Goal: Find specific page/section: Find specific page/section

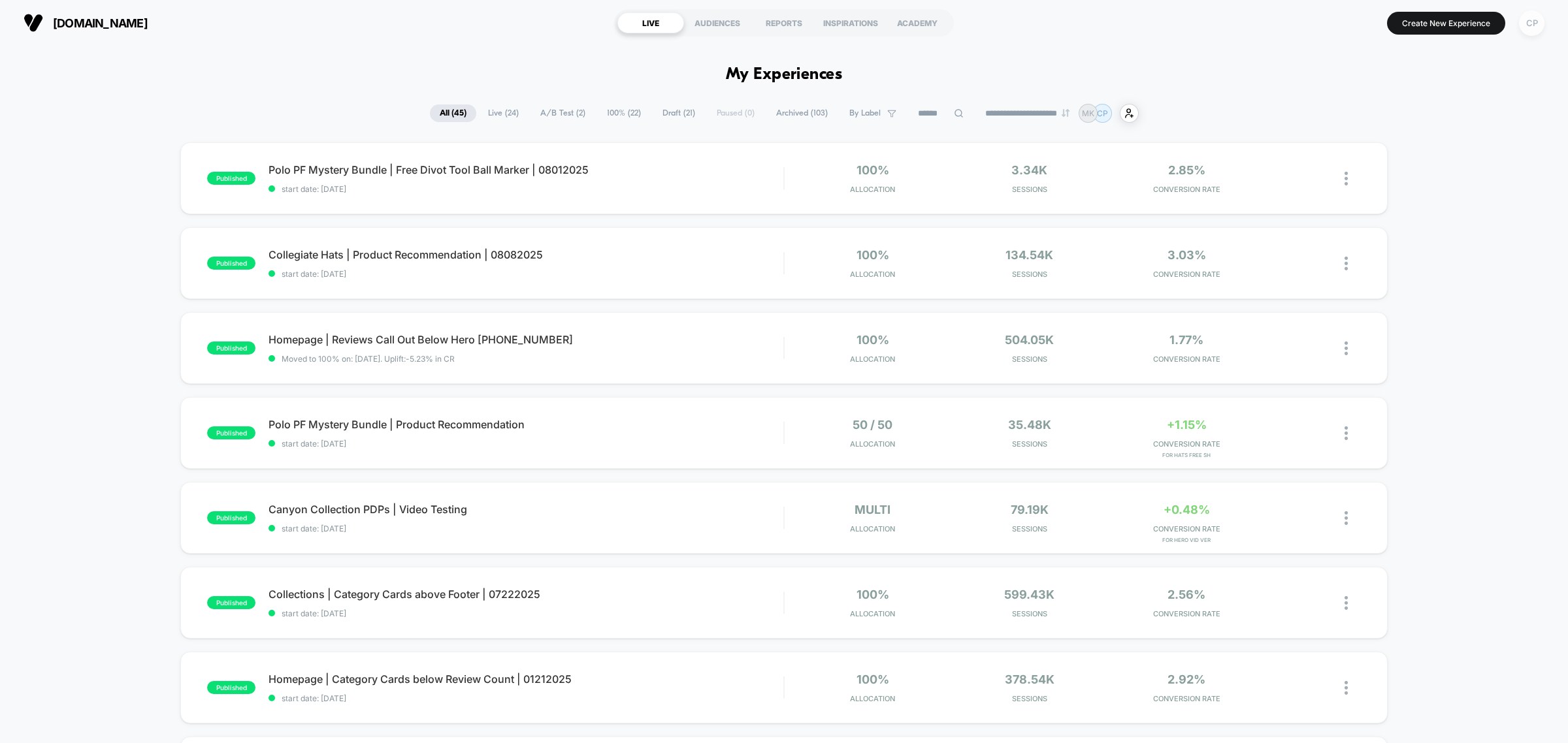
click at [1535, 17] on div "CP" at bounding box center [1531, 23] width 25 height 25
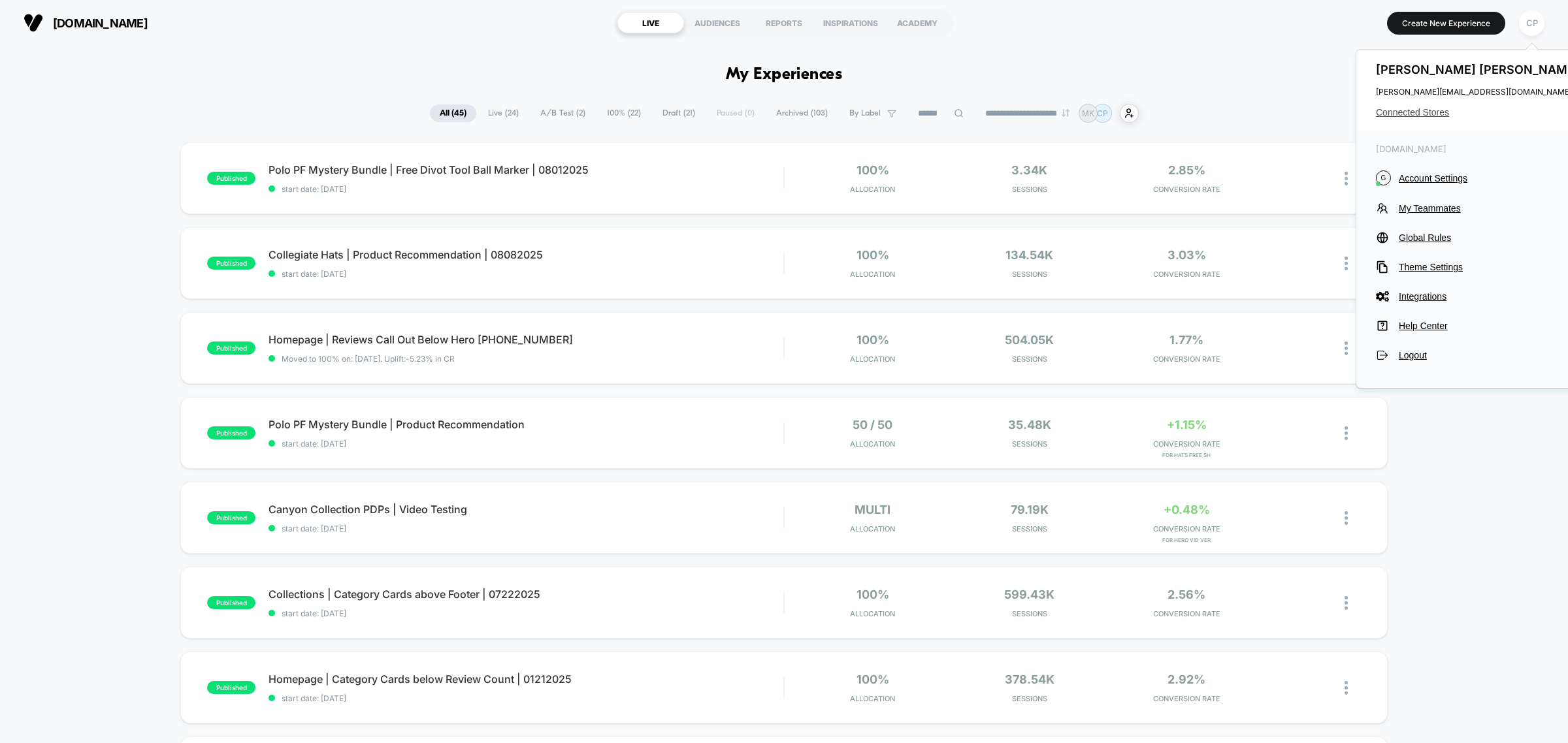
click at [1422, 109] on span "Connected Stores" at bounding box center [1478, 113] width 206 height 11
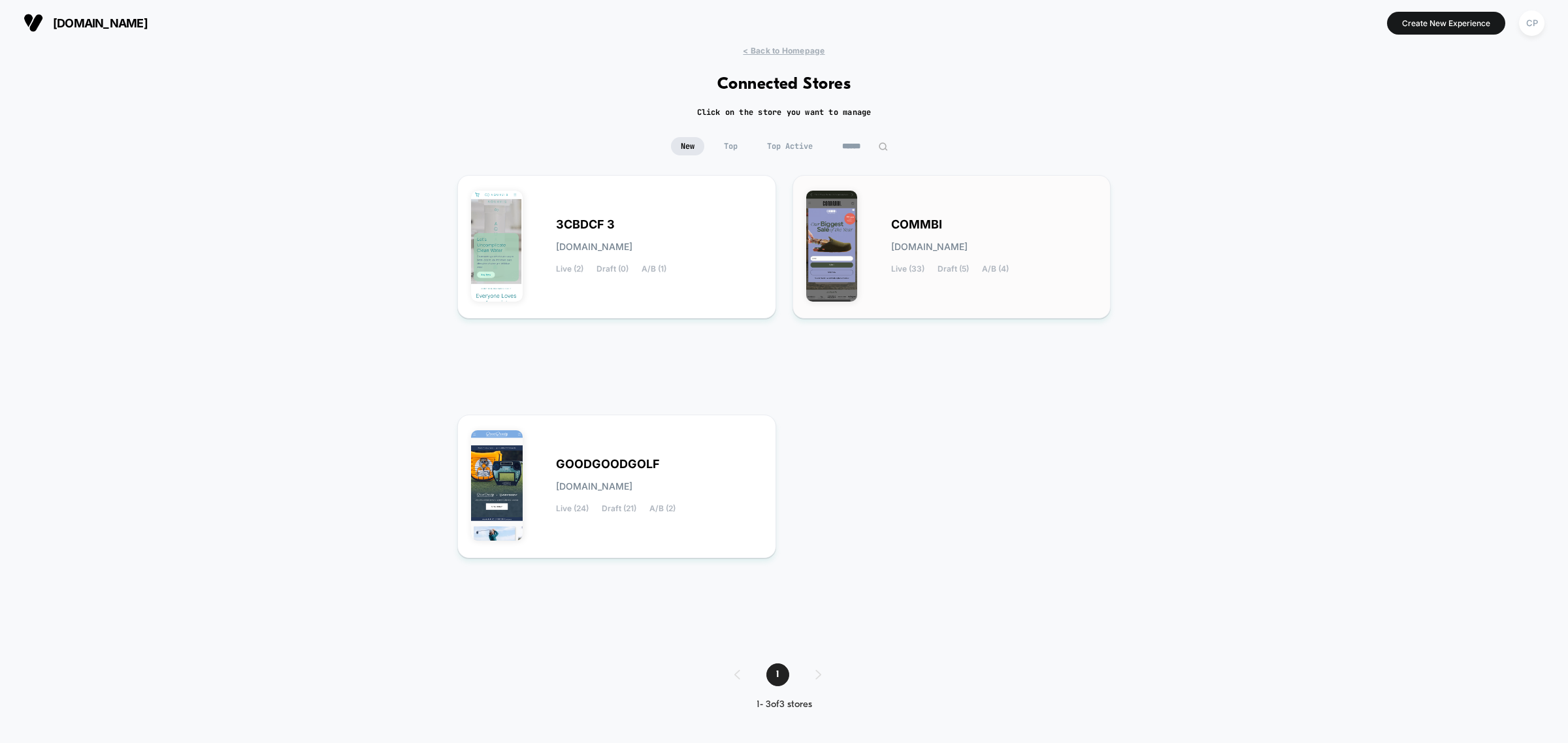
click at [910, 256] on div "COMMBI [DOMAIN_NAME] Live (33) Draft (5) A/B (4)" at bounding box center [994, 246] width 206 height 53
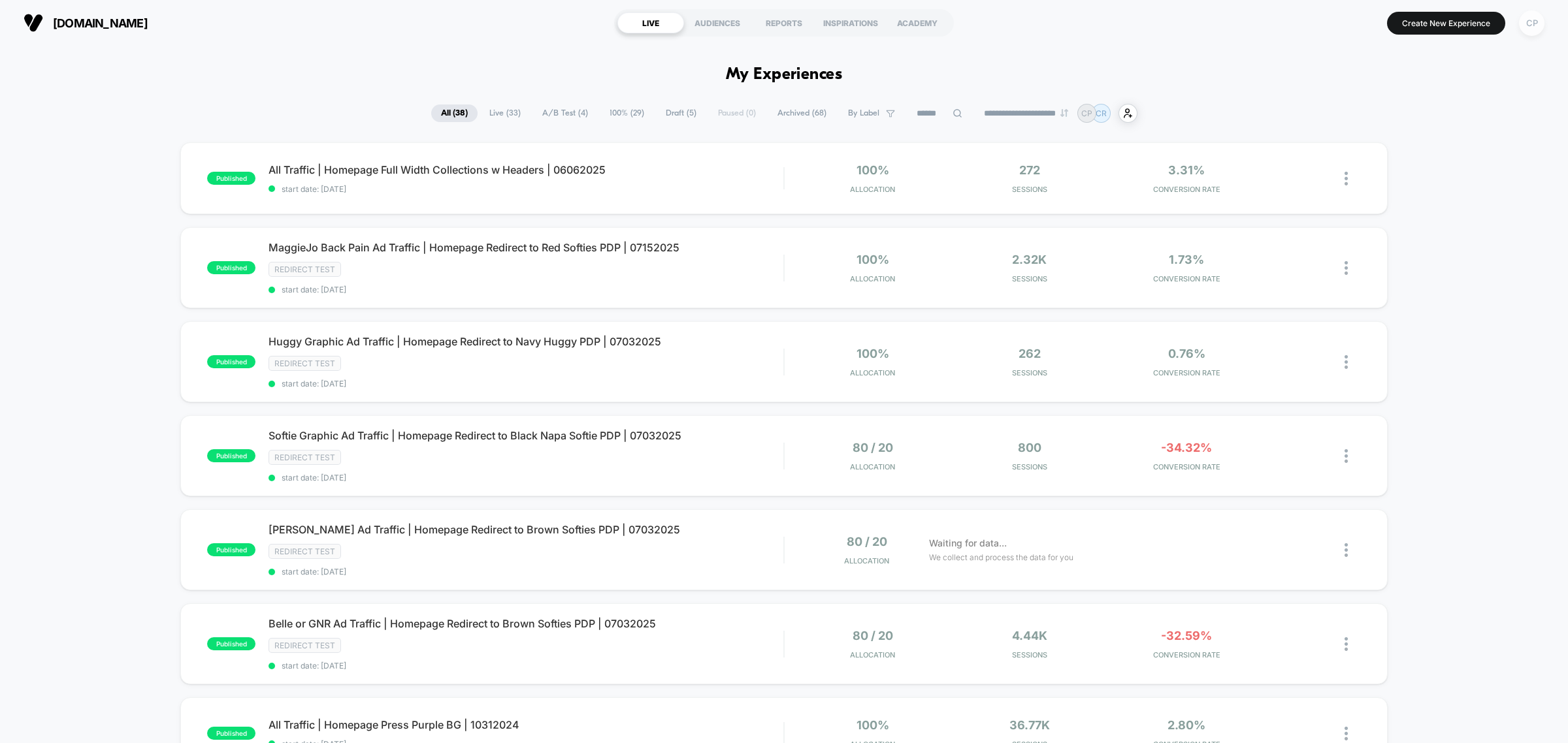
click at [1526, 17] on div "CP" at bounding box center [1531, 23] width 25 height 25
